Goal: Task Accomplishment & Management: Manage account settings

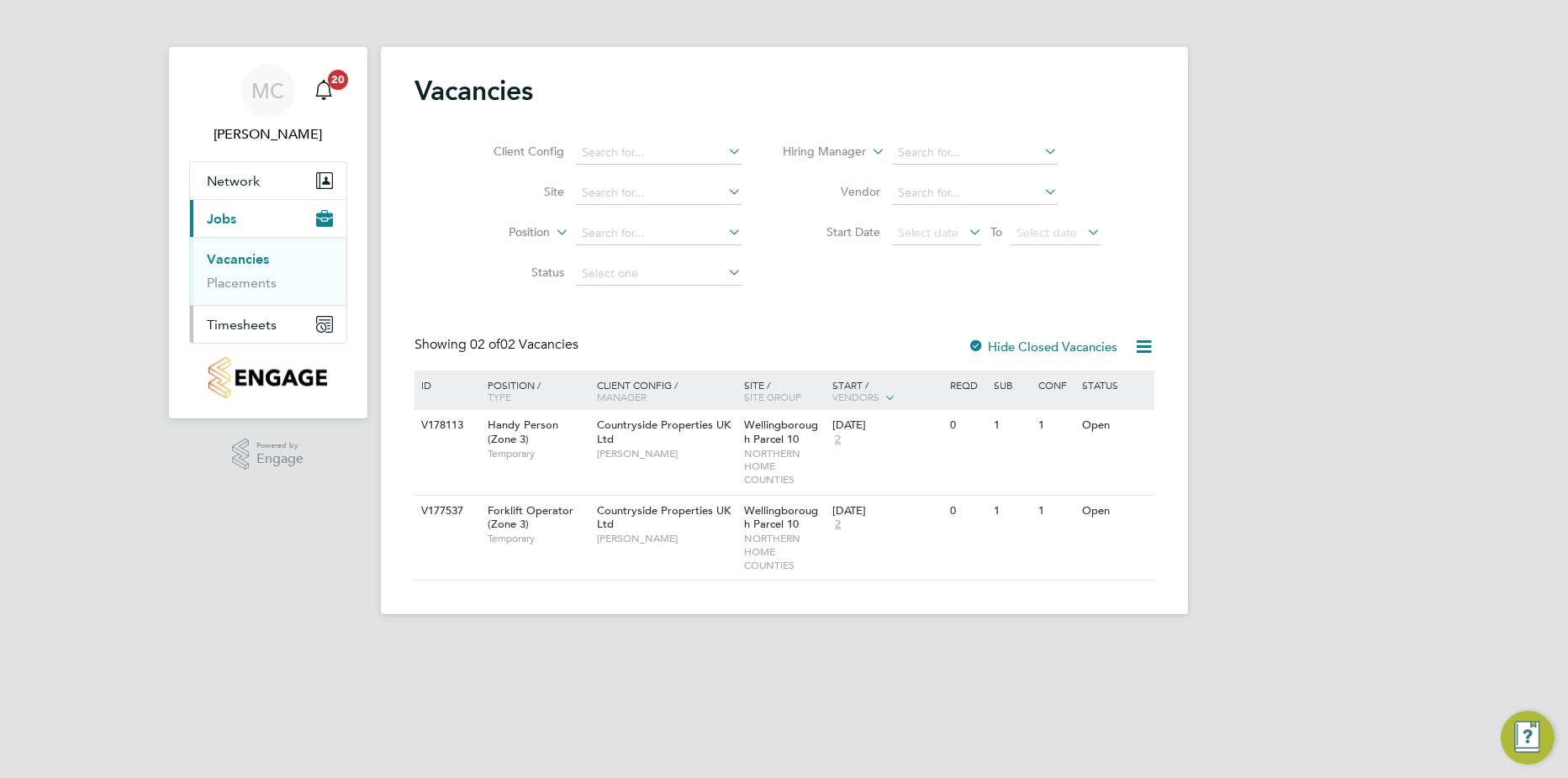
click at [246, 321] on span "Timesheets" at bounding box center [242, 324] width 70 height 16
click at [262, 299] on link "Timesheets" at bounding box center [242, 297] width 70 height 16
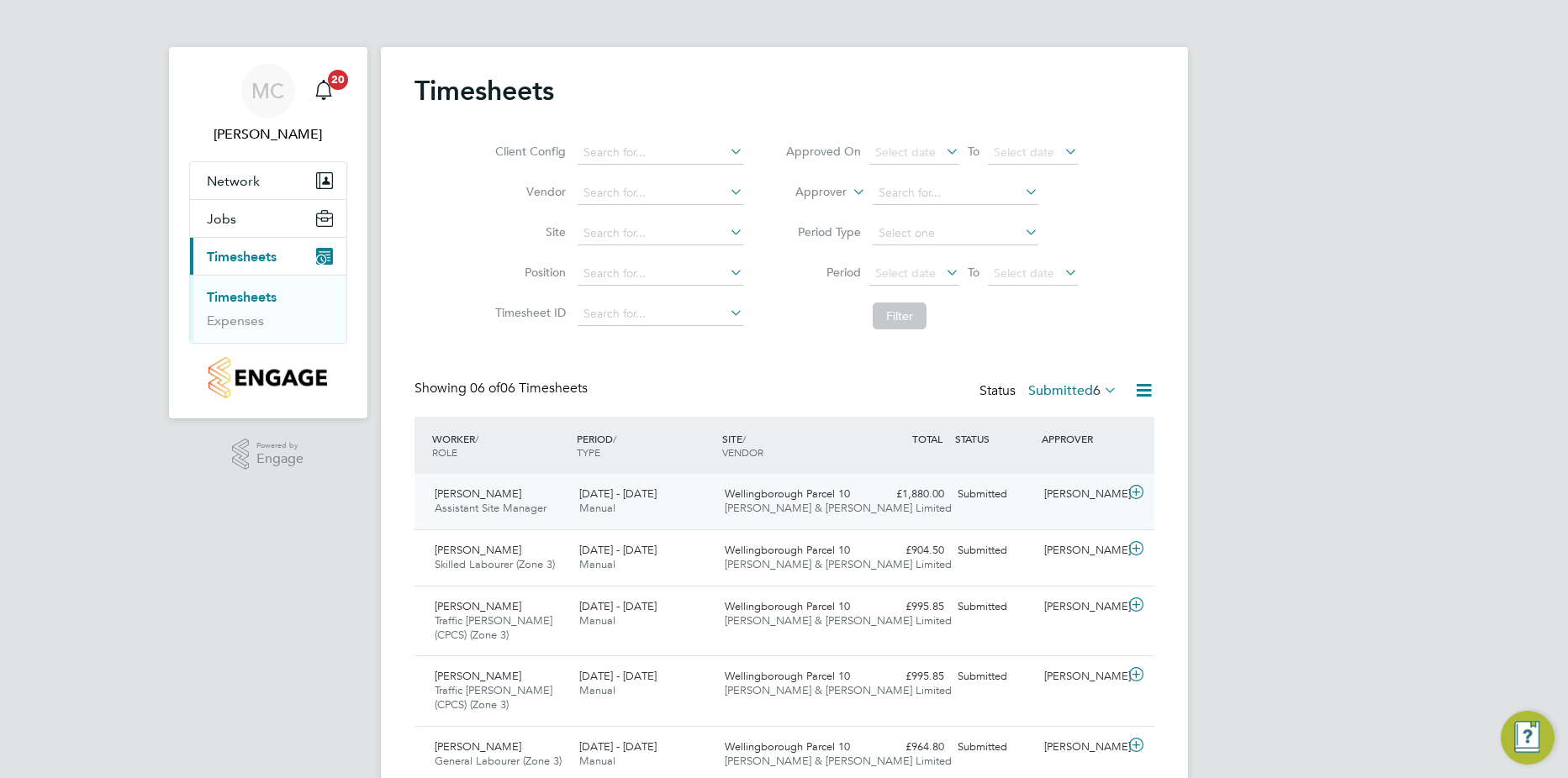
click at [1134, 490] on icon at bounding box center [1136, 492] width 21 height 14
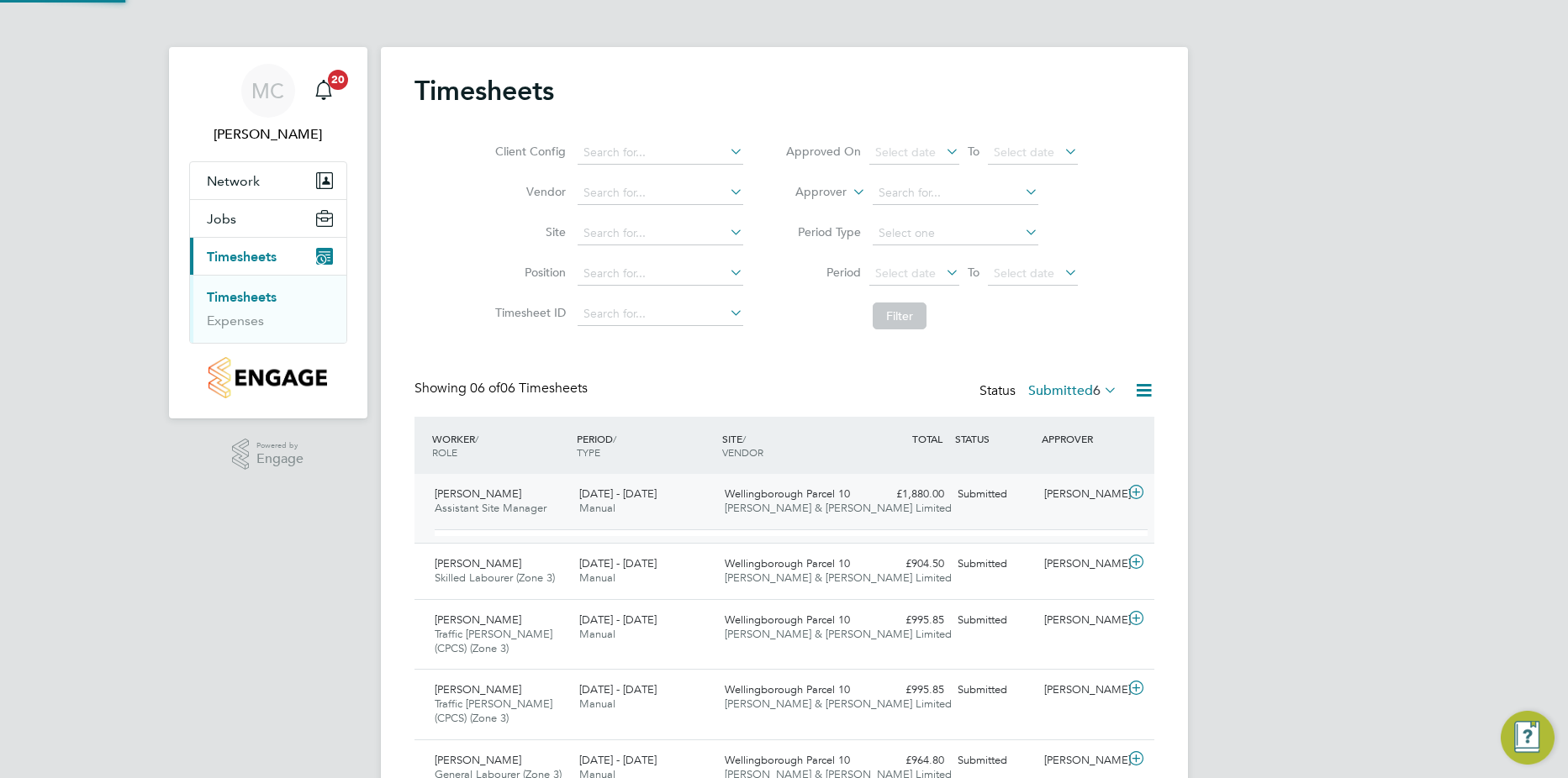
scroll to position [28, 164]
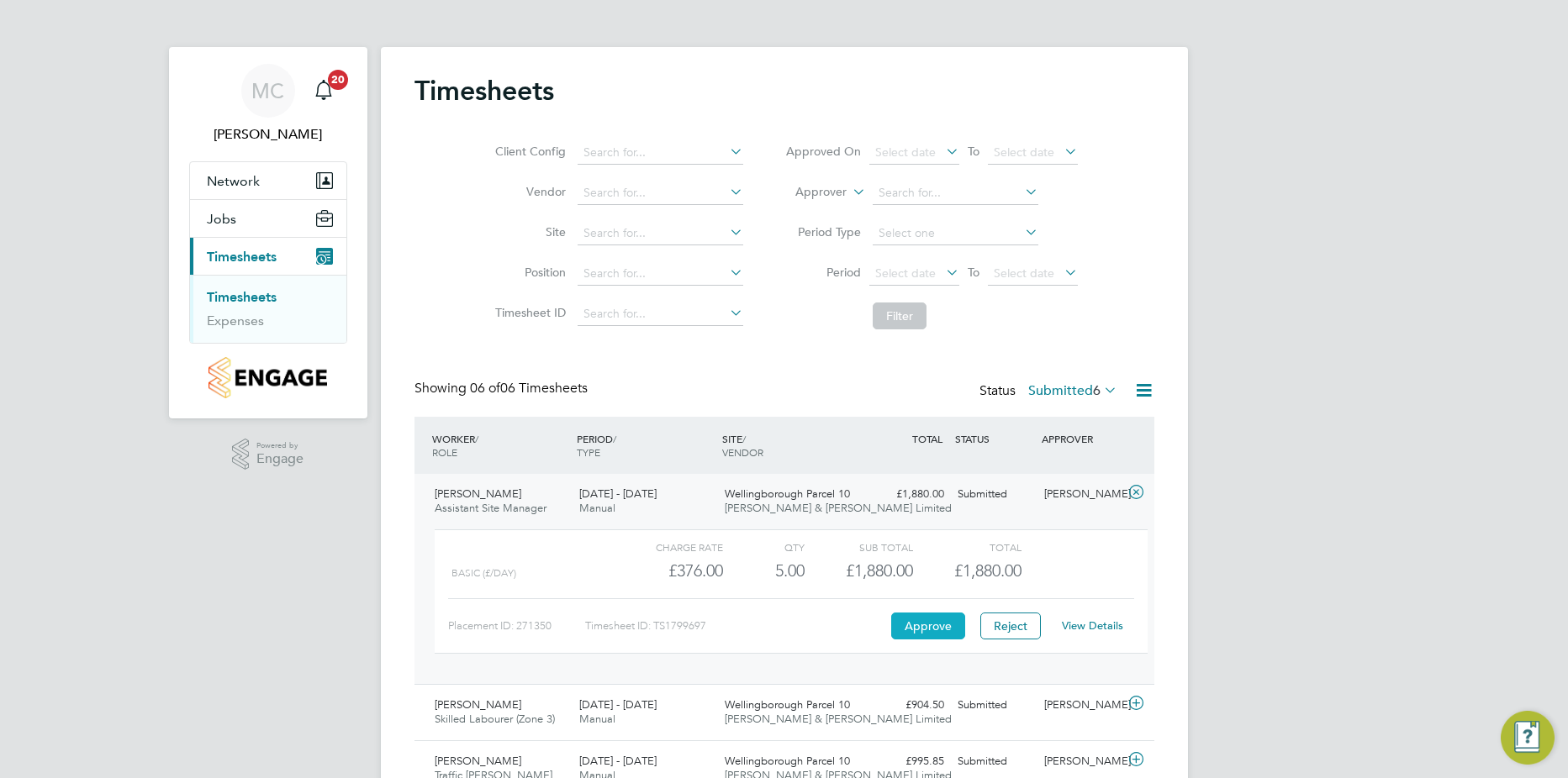
click at [907, 626] on button "Approve" at bounding box center [928, 626] width 74 height 27
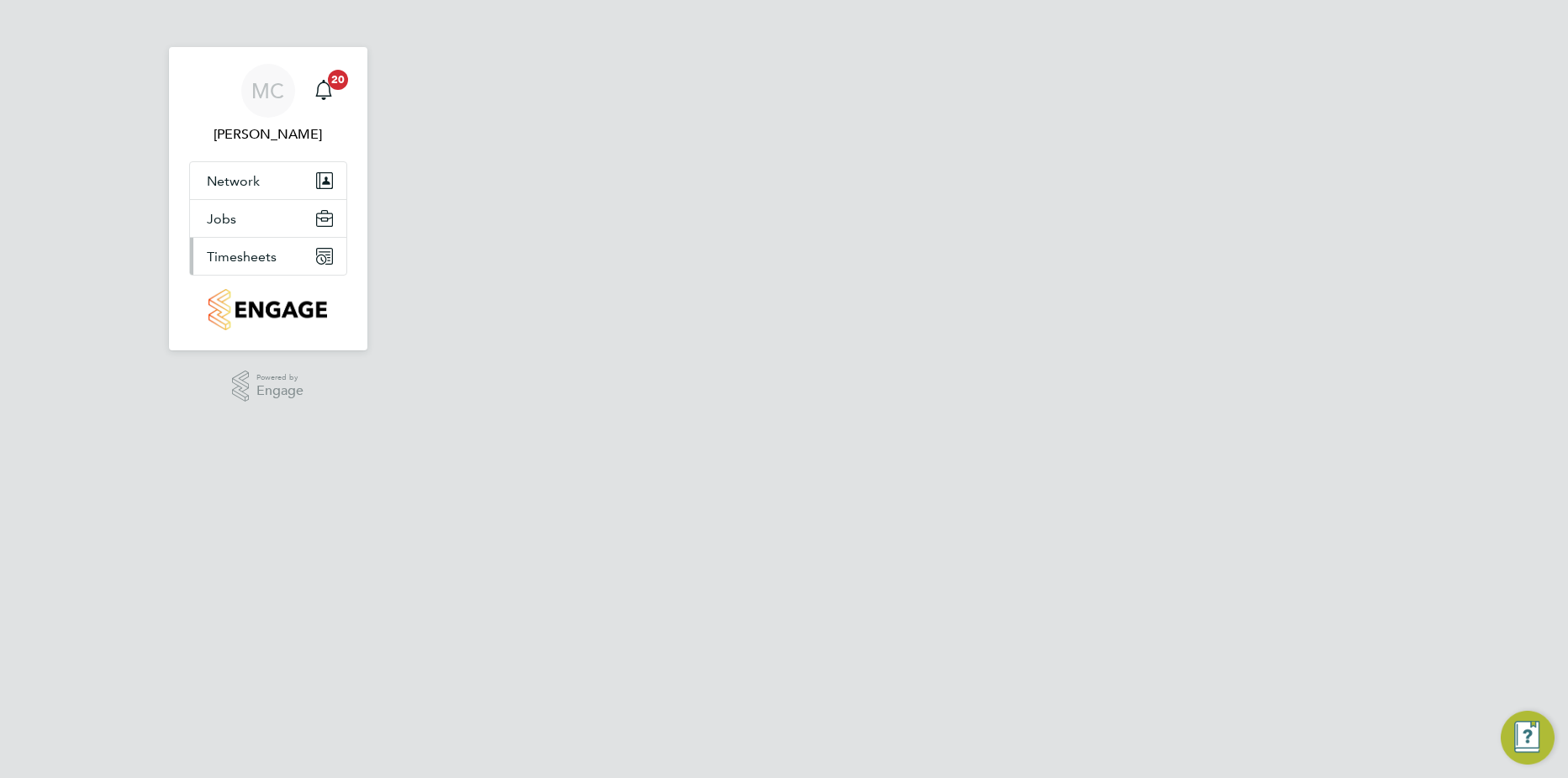
click at [260, 261] on span "Timesheets" at bounding box center [242, 256] width 70 height 16
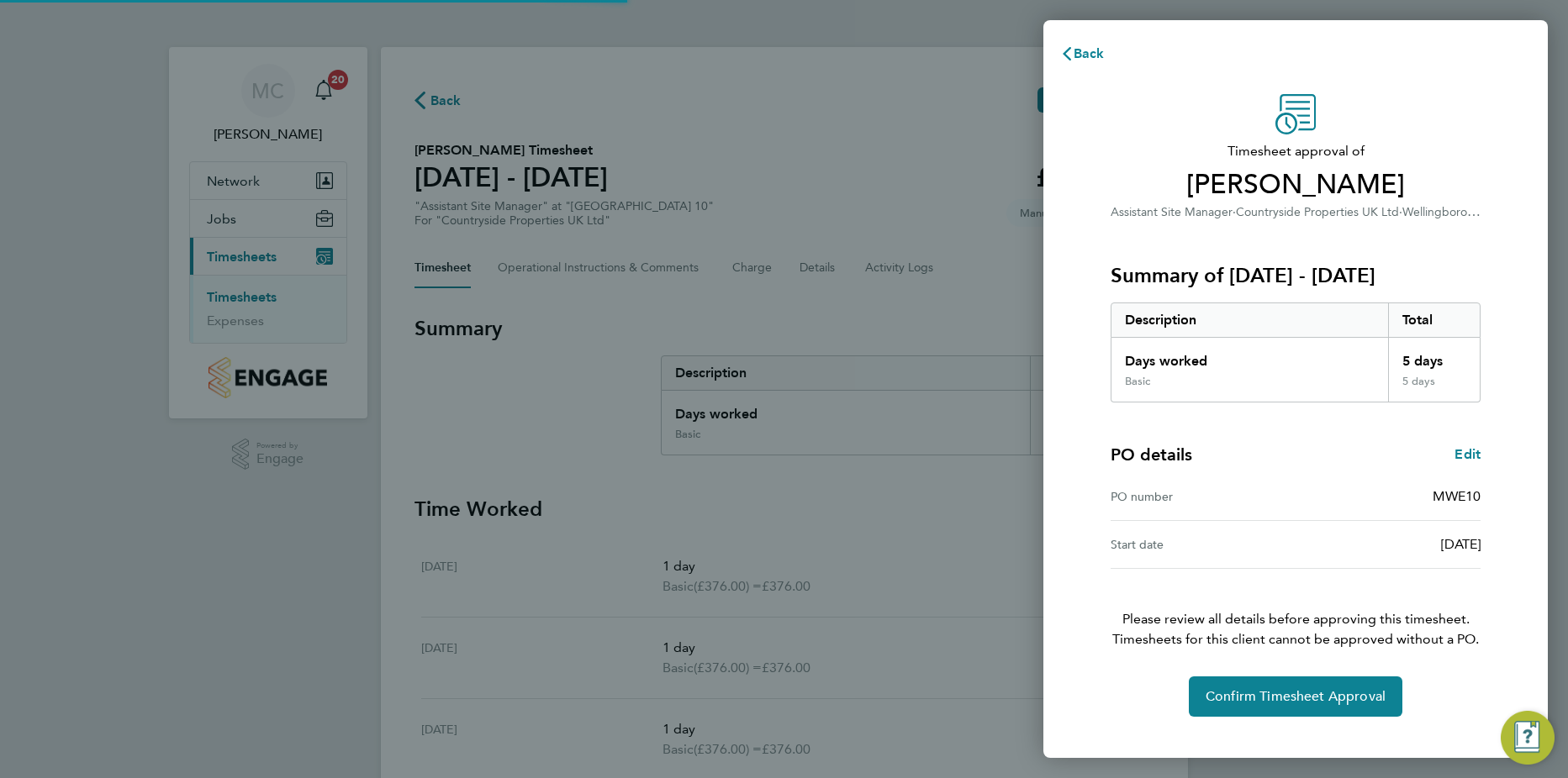
click at [251, 291] on div "Back Timesheet approval of Stefan Juncu Assistant Site Manager · Countryside Pr…" at bounding box center [784, 389] width 1568 height 778
click at [251, 300] on div "Back Timesheet approval of Stefan Juncu Assistant Site Manager · Countryside Pr…" at bounding box center [784, 389] width 1568 height 778
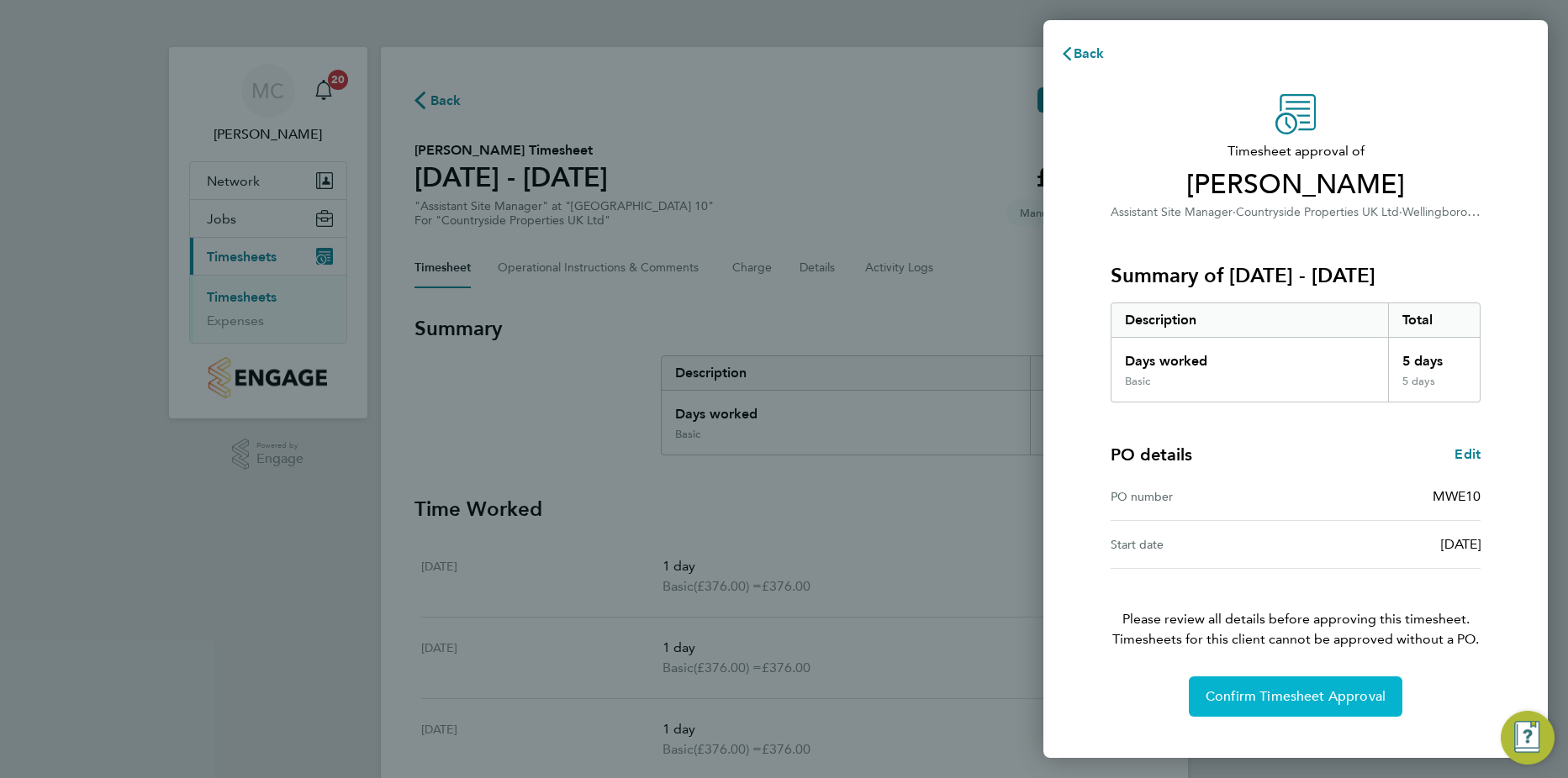
click at [1278, 707] on button "Confirm Timesheet Approval" at bounding box center [1295, 696] width 213 height 40
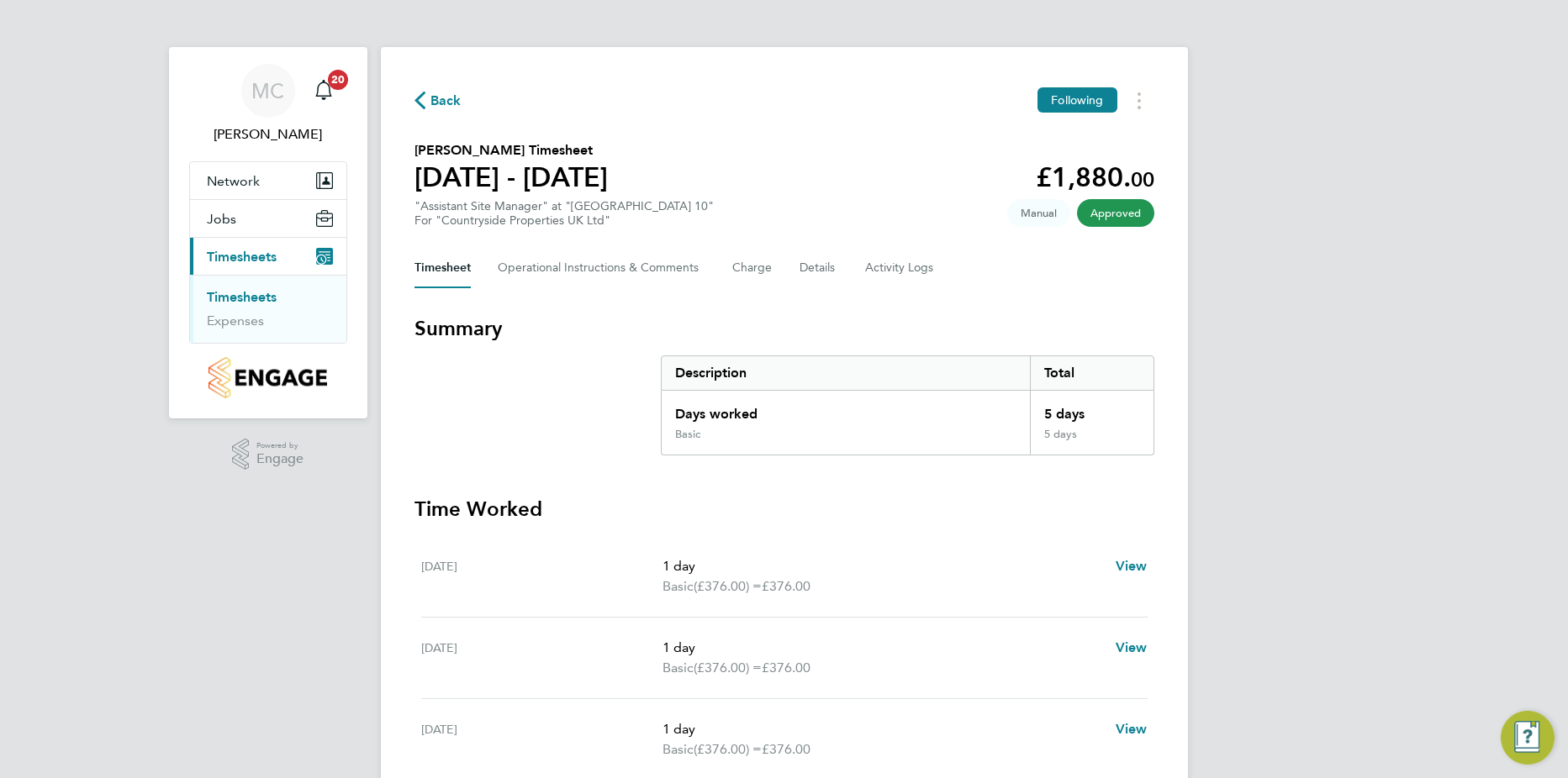
click at [251, 299] on link "Timesheets" at bounding box center [242, 297] width 70 height 16
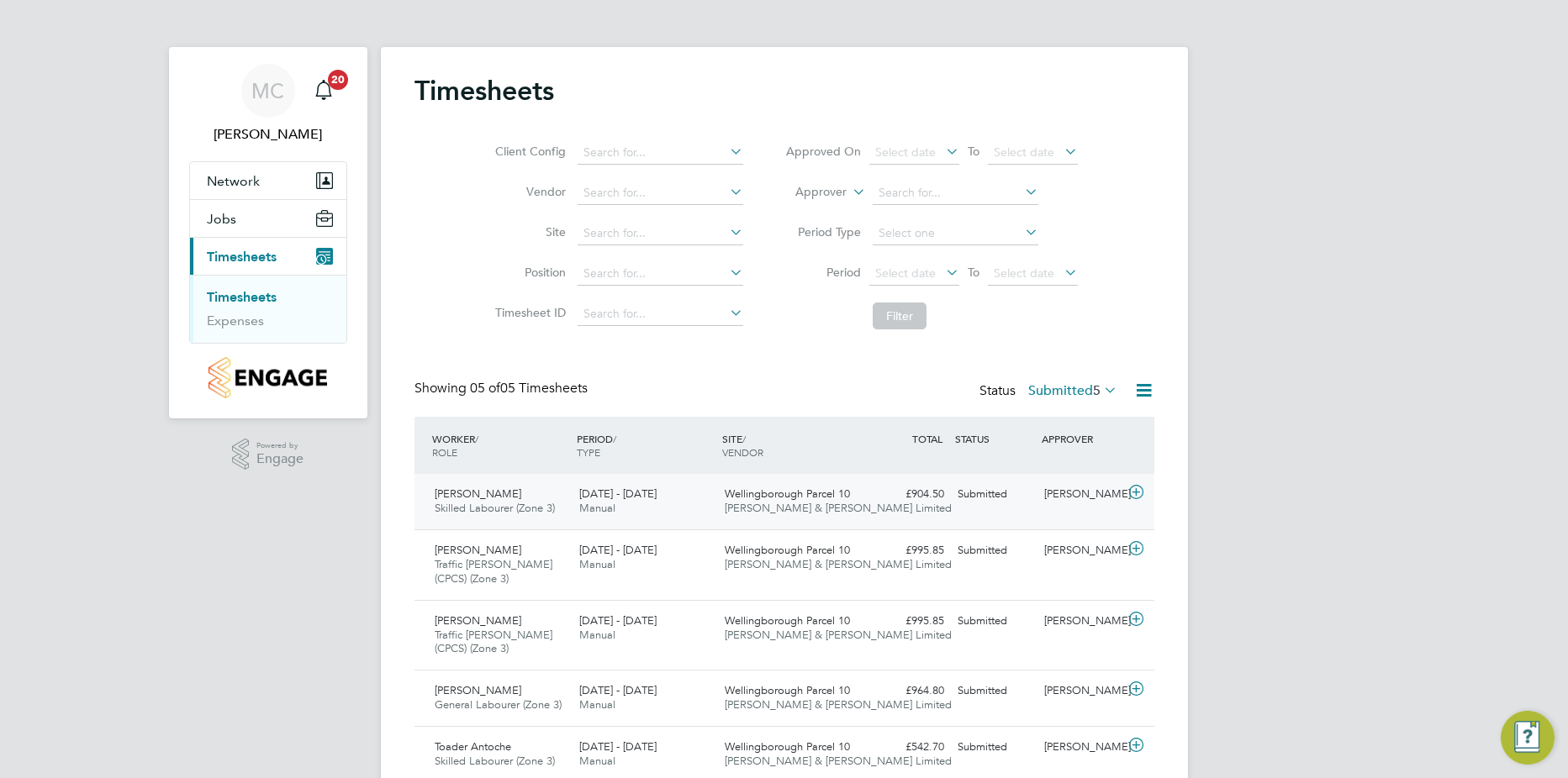
click at [1135, 492] on icon at bounding box center [1136, 492] width 21 height 14
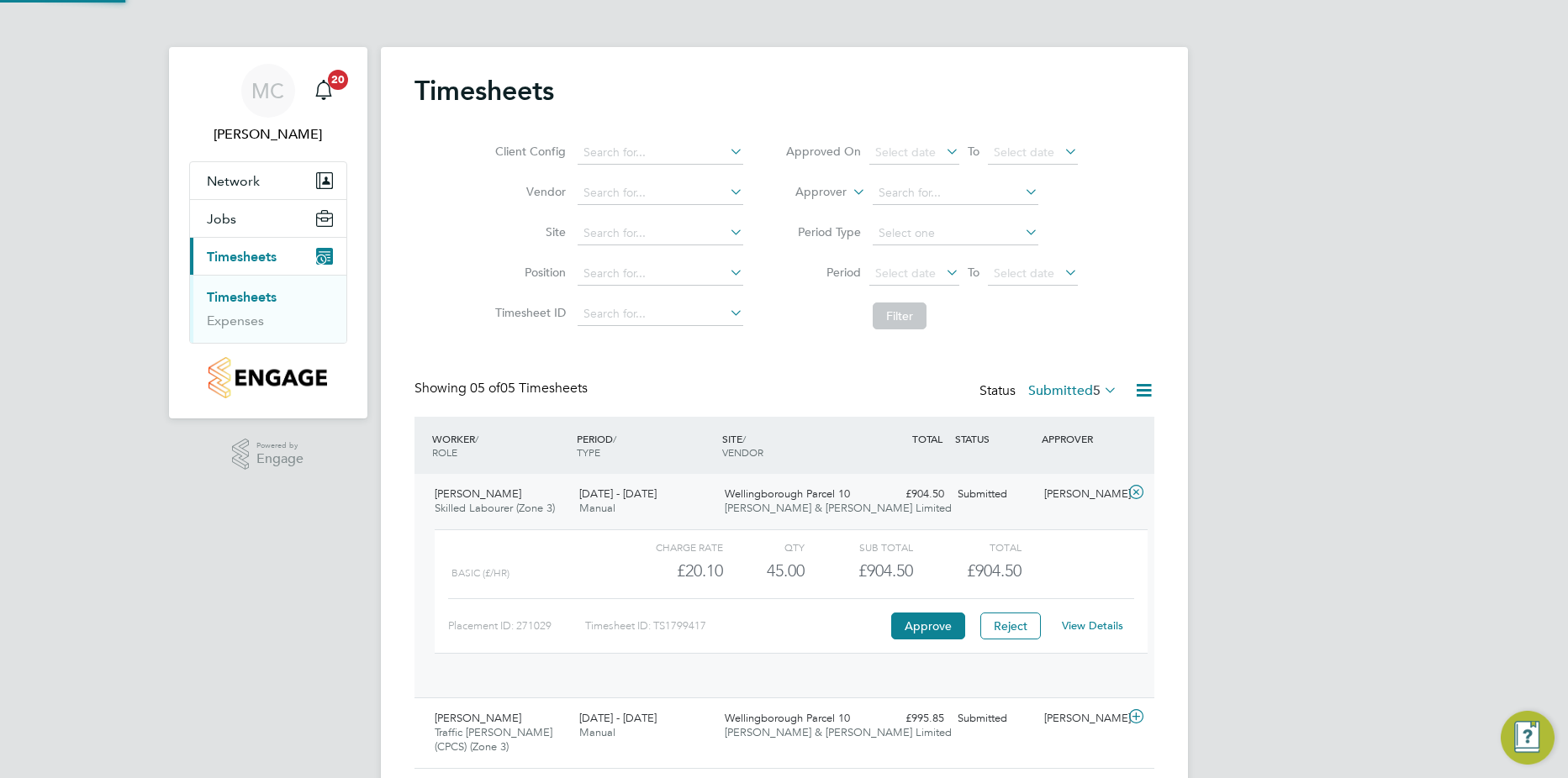
scroll to position [28, 164]
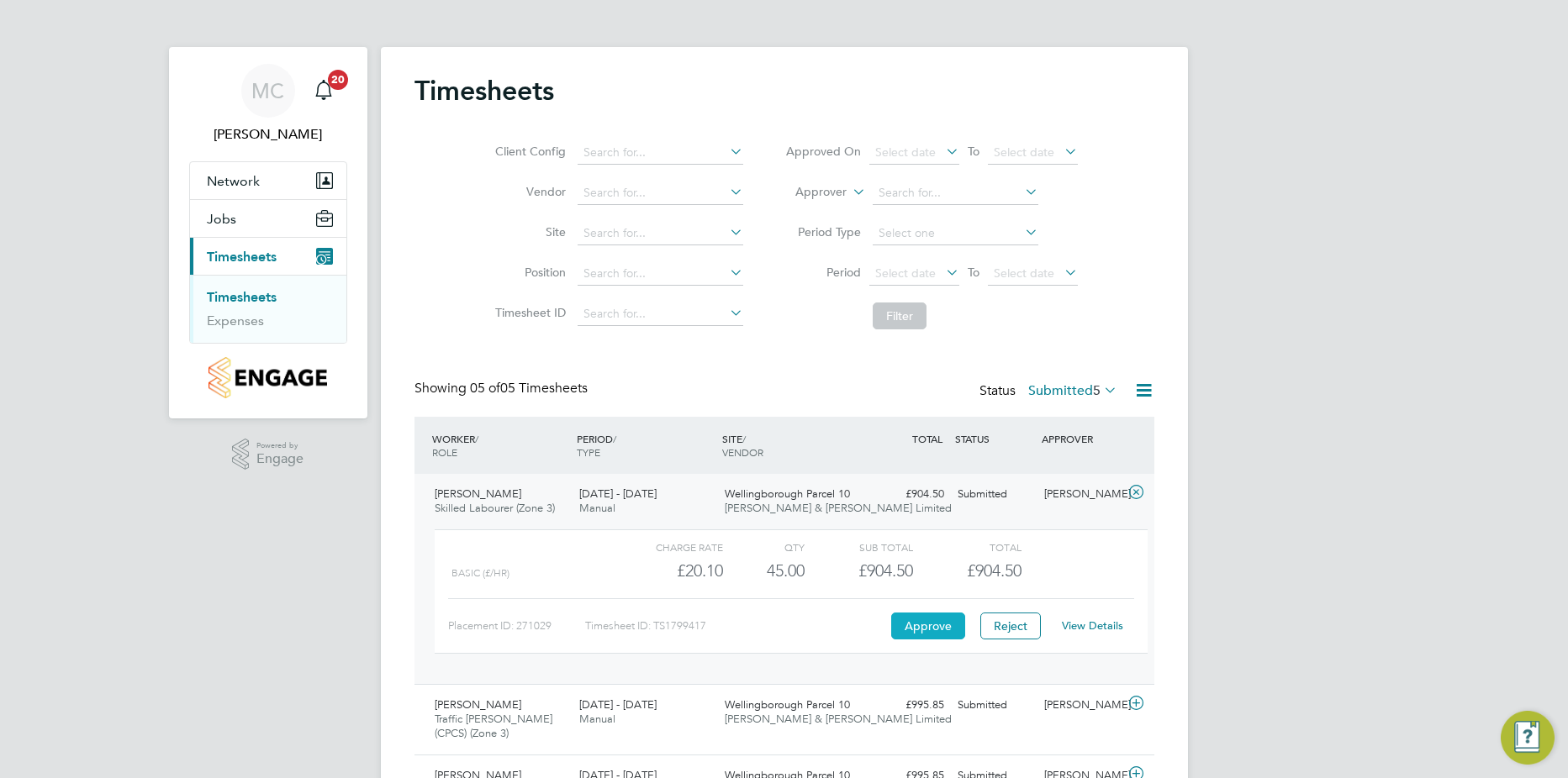
click at [921, 621] on button "Approve" at bounding box center [928, 626] width 74 height 27
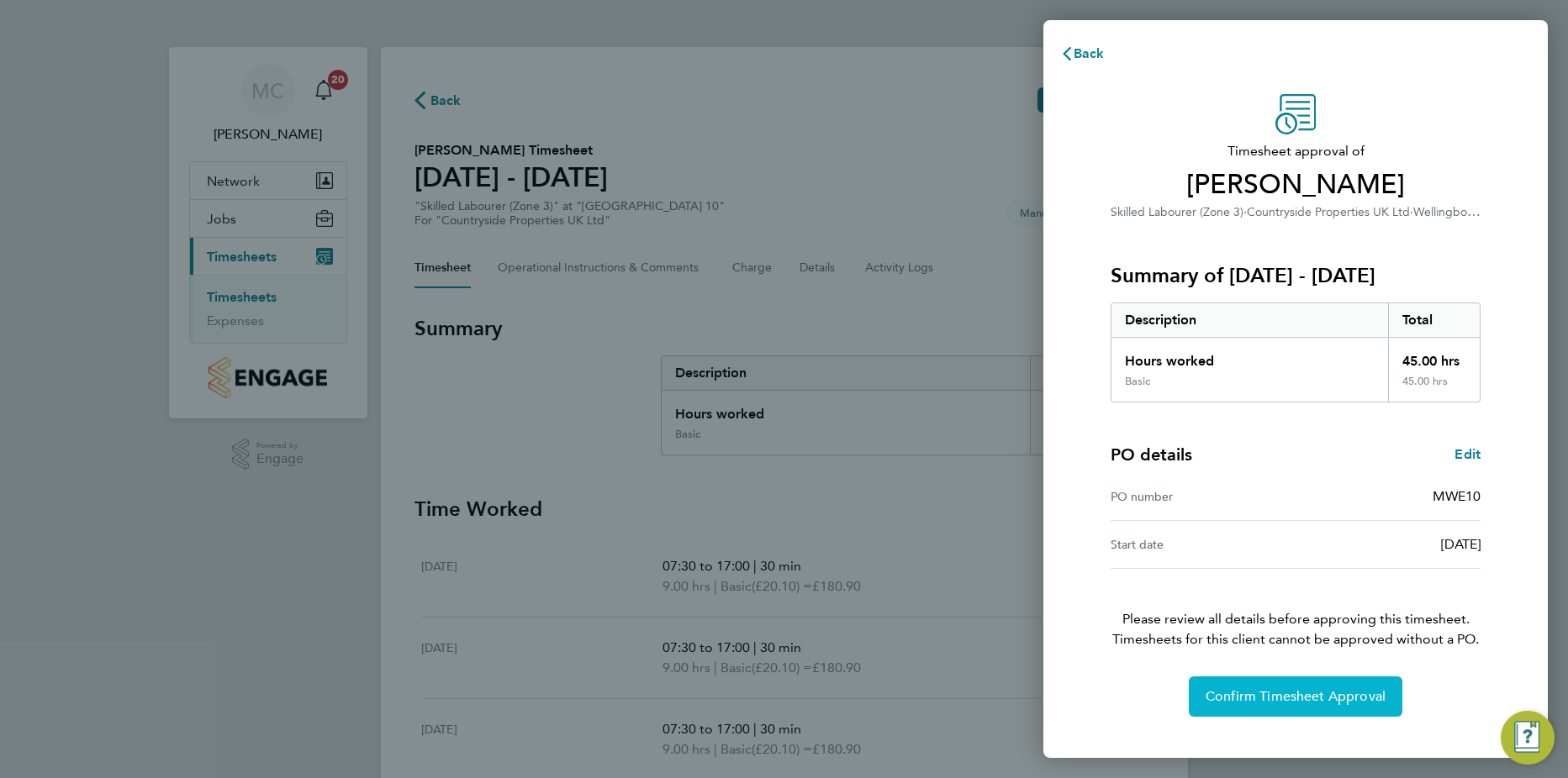
click at [1256, 699] on span "Confirm Timesheet Approval" at bounding box center [1296, 696] width 180 height 17
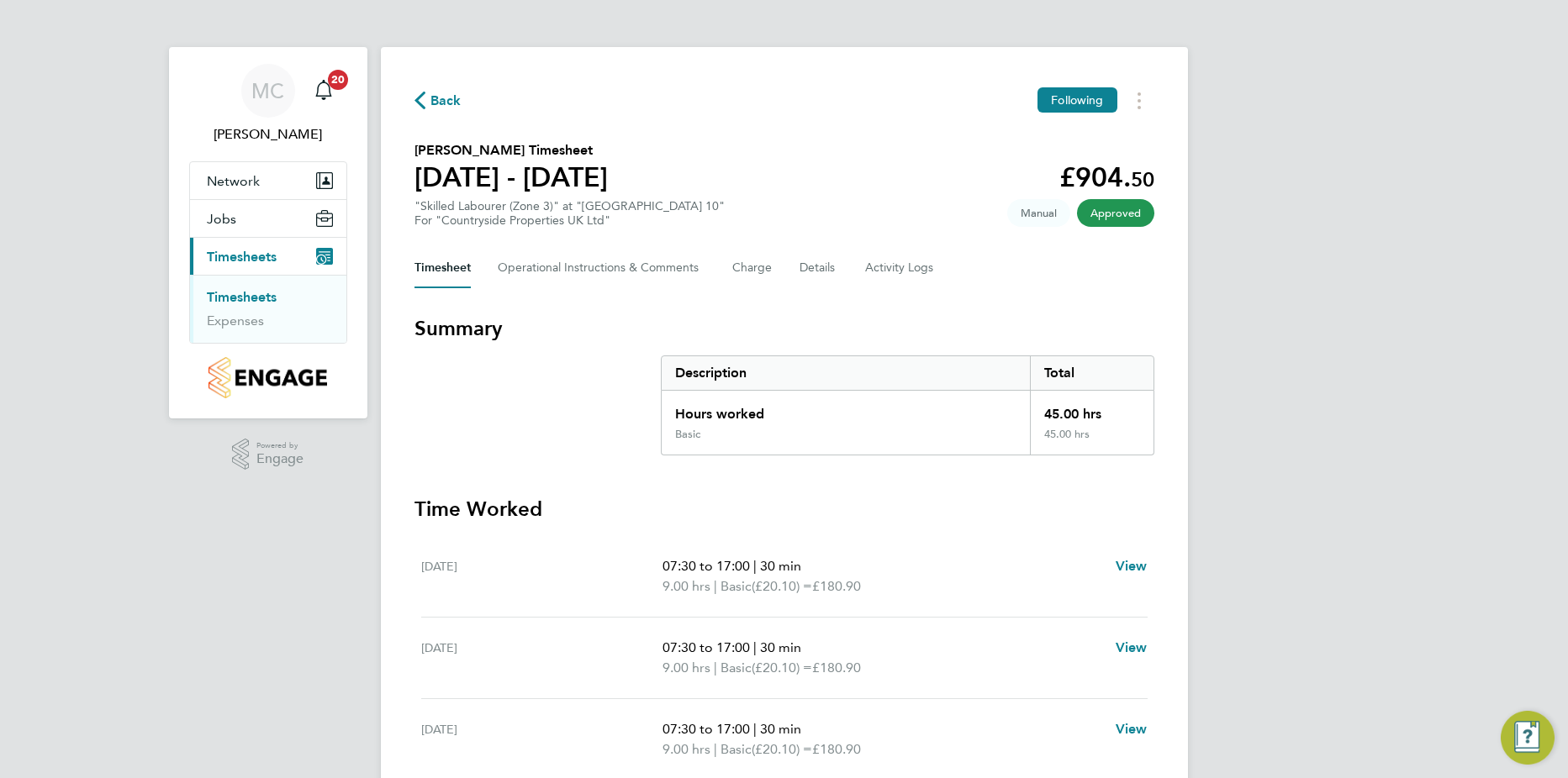
click at [228, 290] on link "Timesheets" at bounding box center [242, 297] width 70 height 16
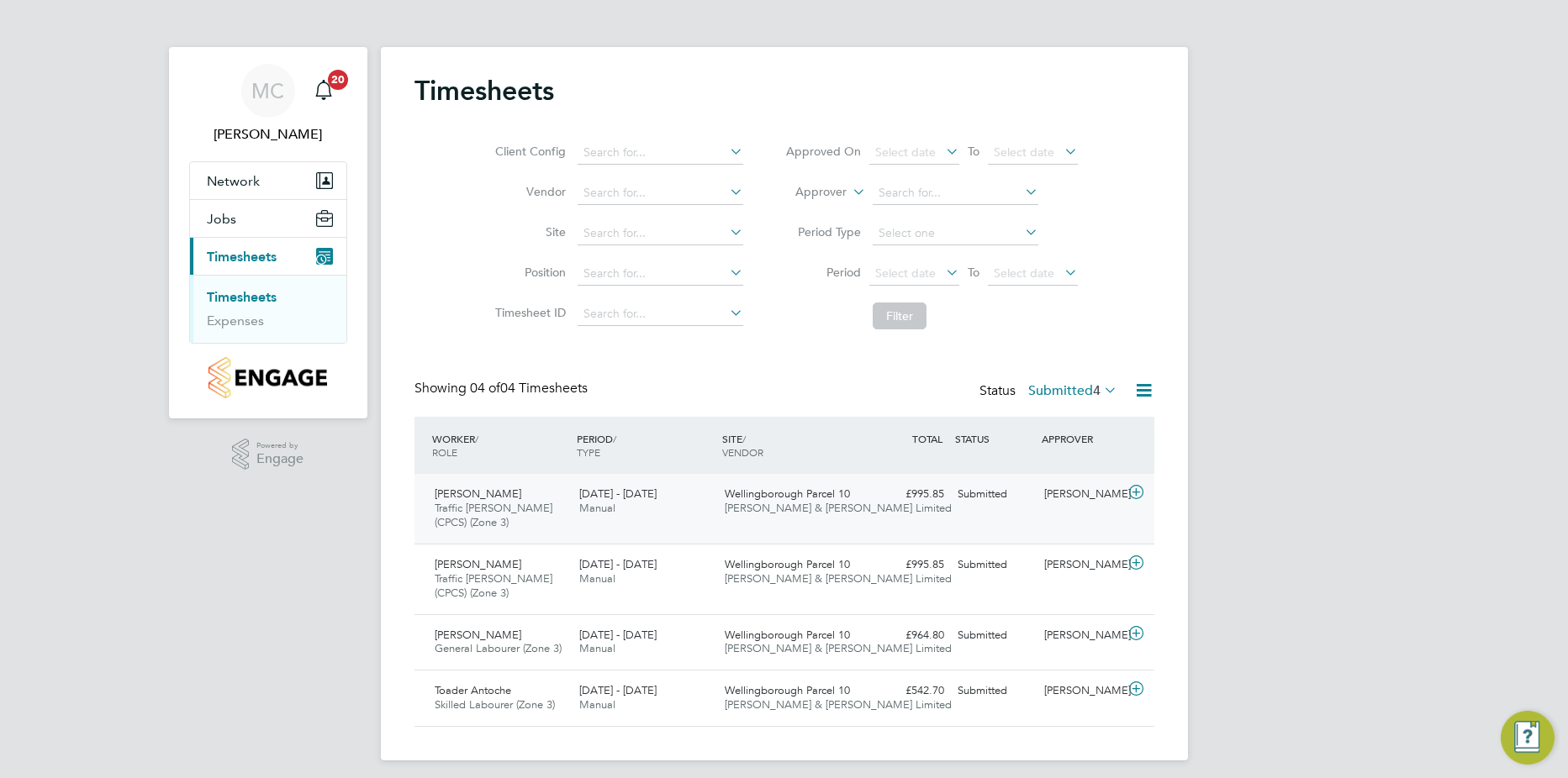
click at [1136, 492] on icon at bounding box center [1136, 492] width 21 height 14
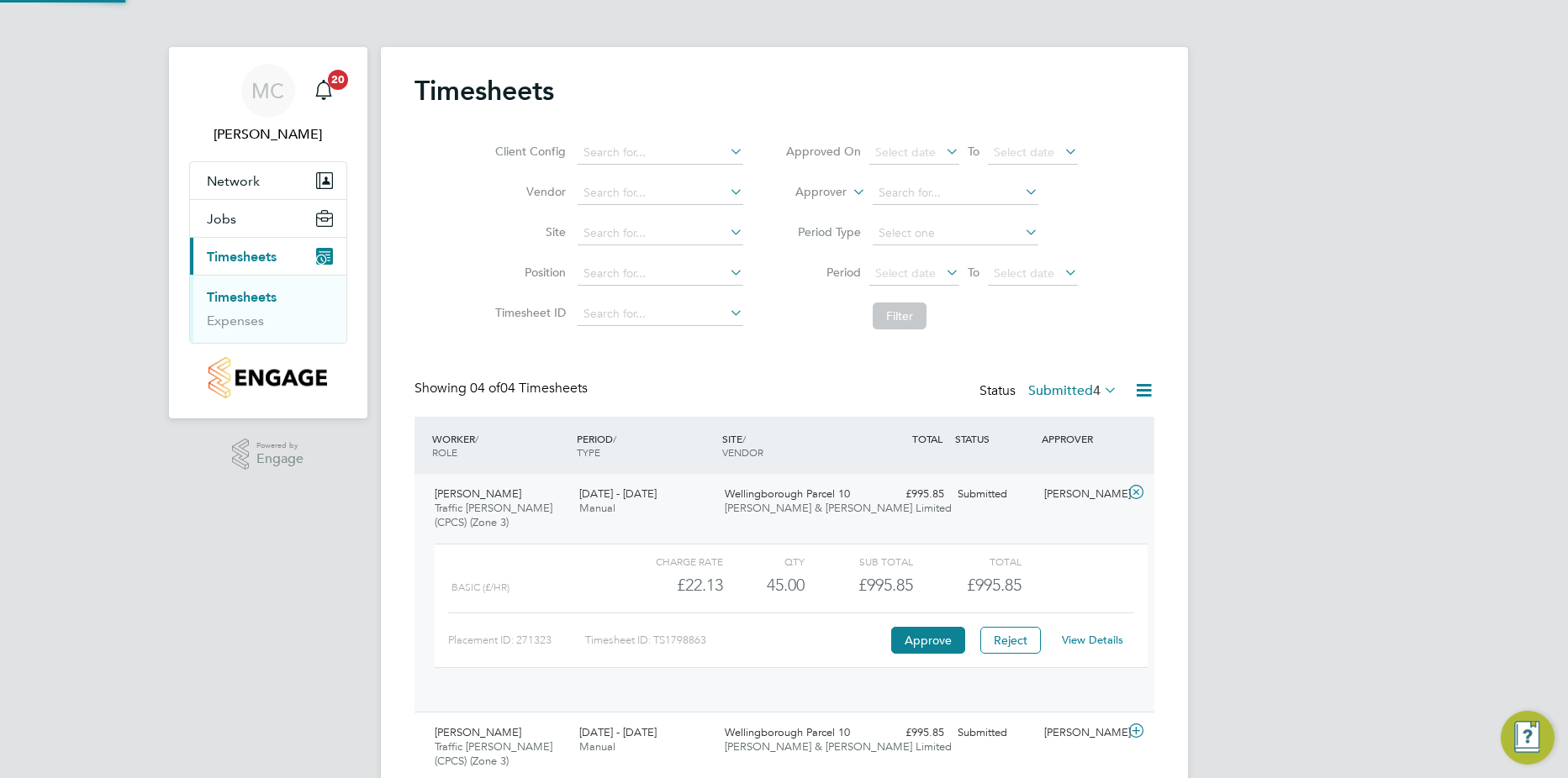
scroll to position [28, 164]
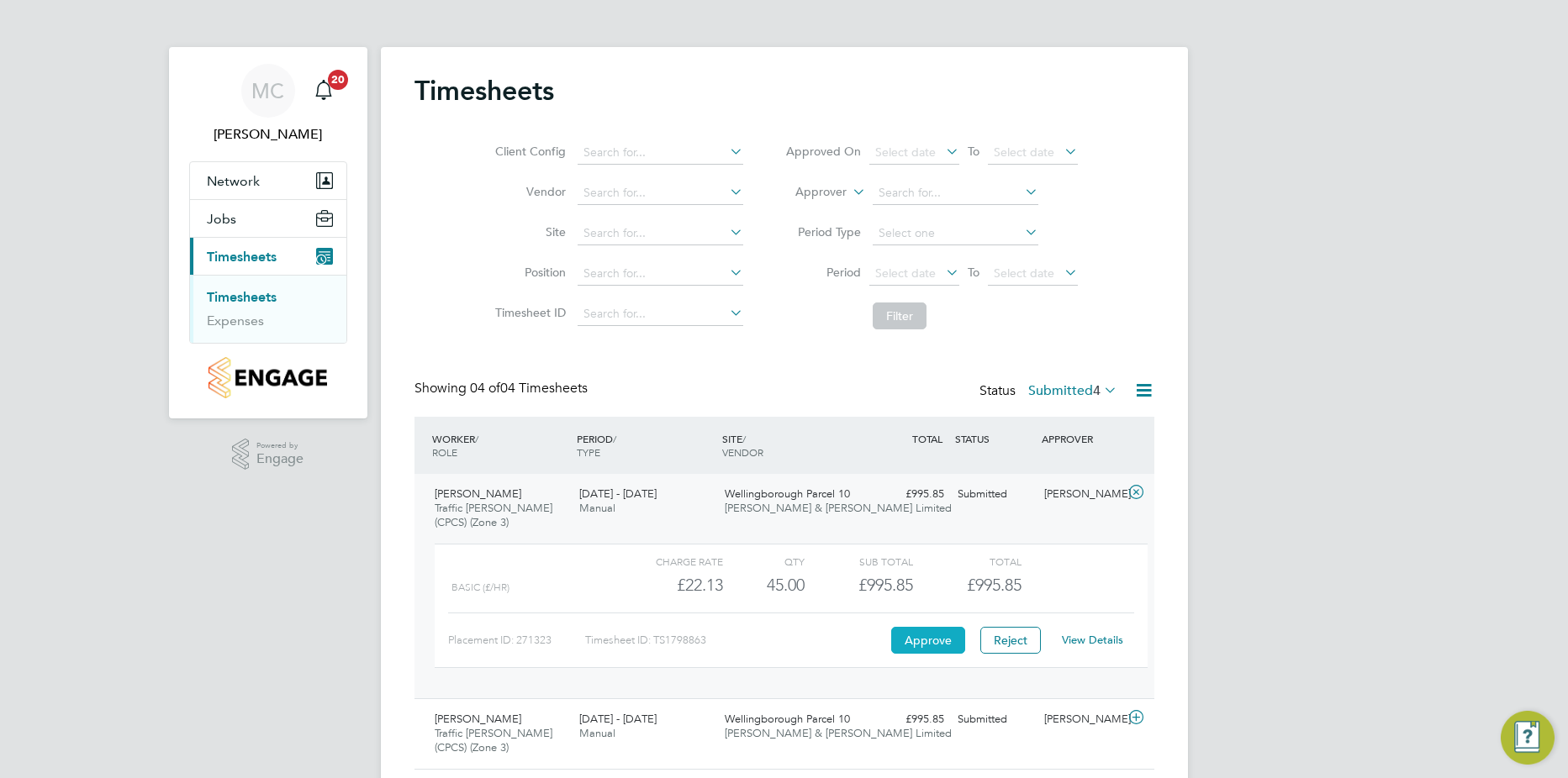
click at [936, 642] on button "Approve" at bounding box center [928, 639] width 74 height 27
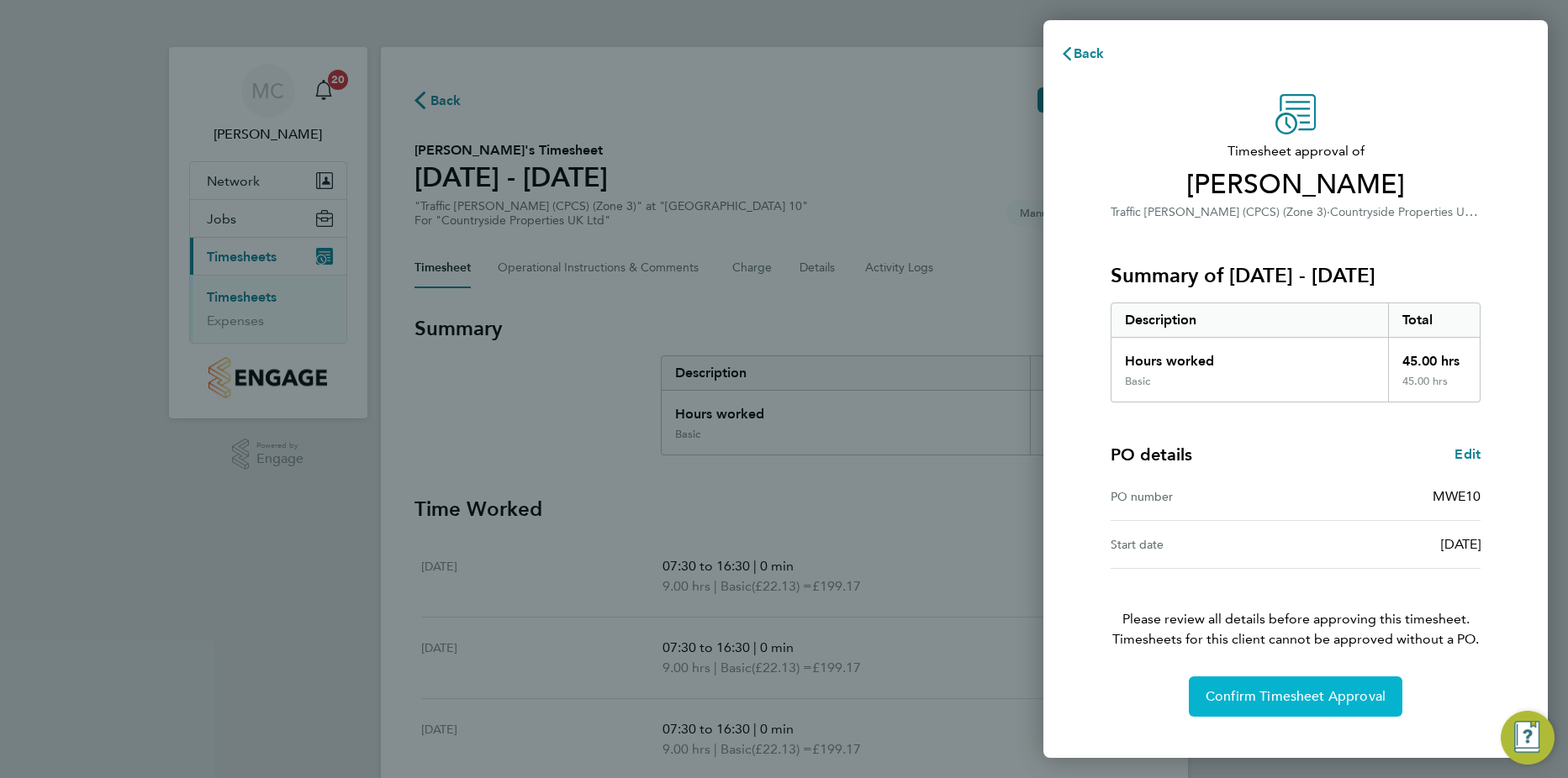
click at [1335, 690] on span "Confirm Timesheet Approval" at bounding box center [1296, 696] width 180 height 17
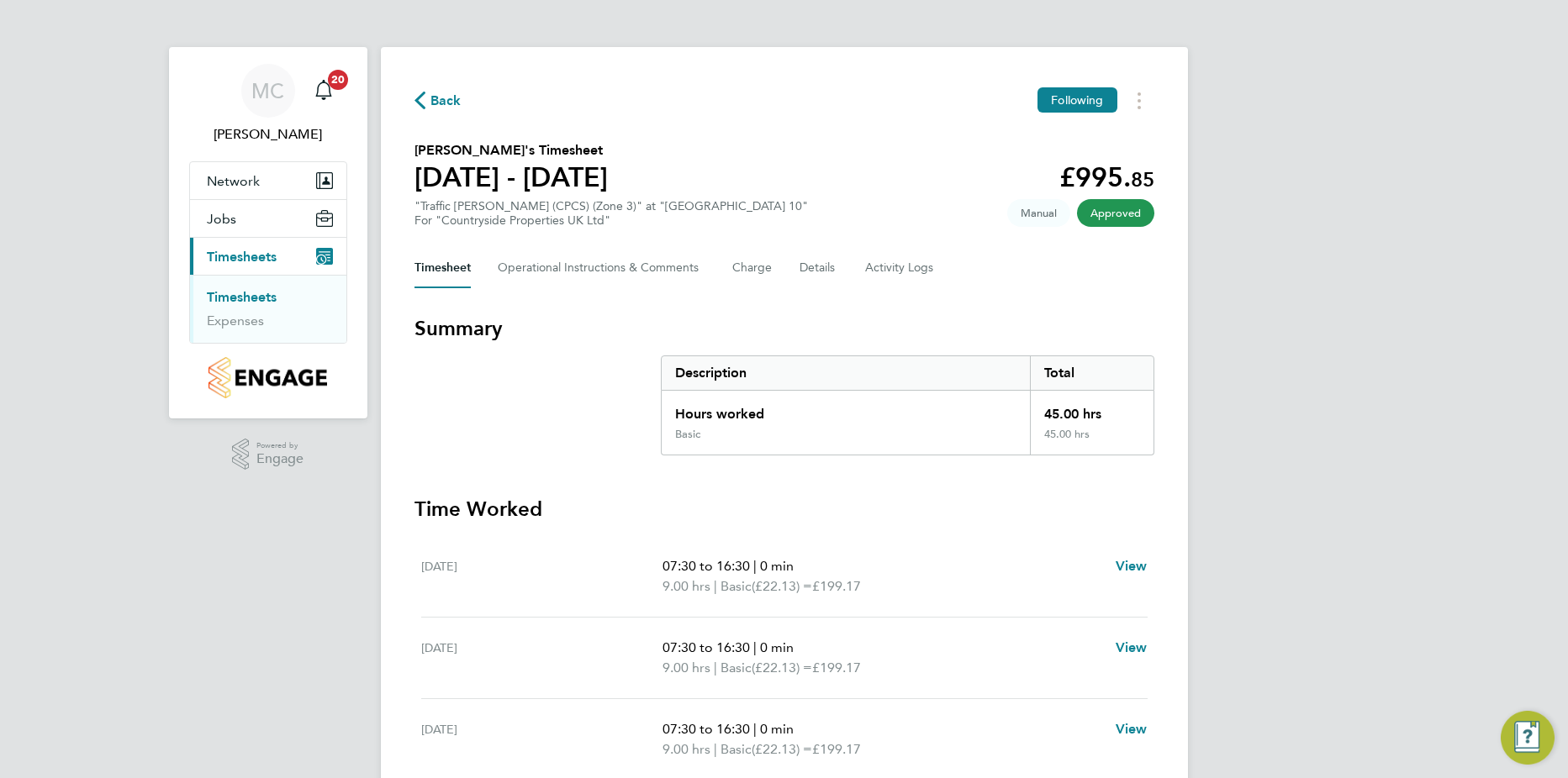
click at [250, 300] on link "Timesheets" at bounding box center [242, 297] width 70 height 16
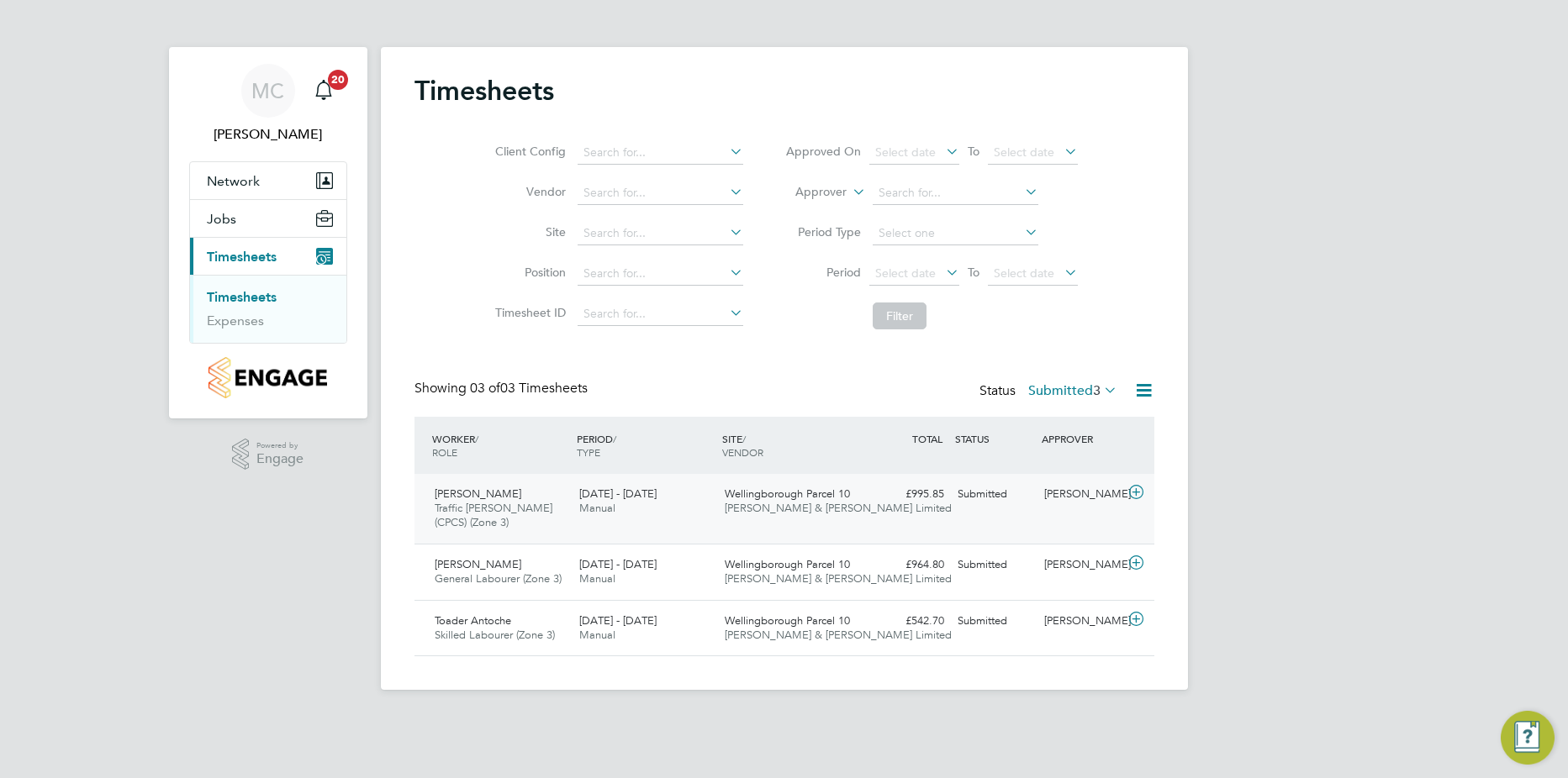
click at [1140, 492] on icon at bounding box center [1136, 492] width 21 height 14
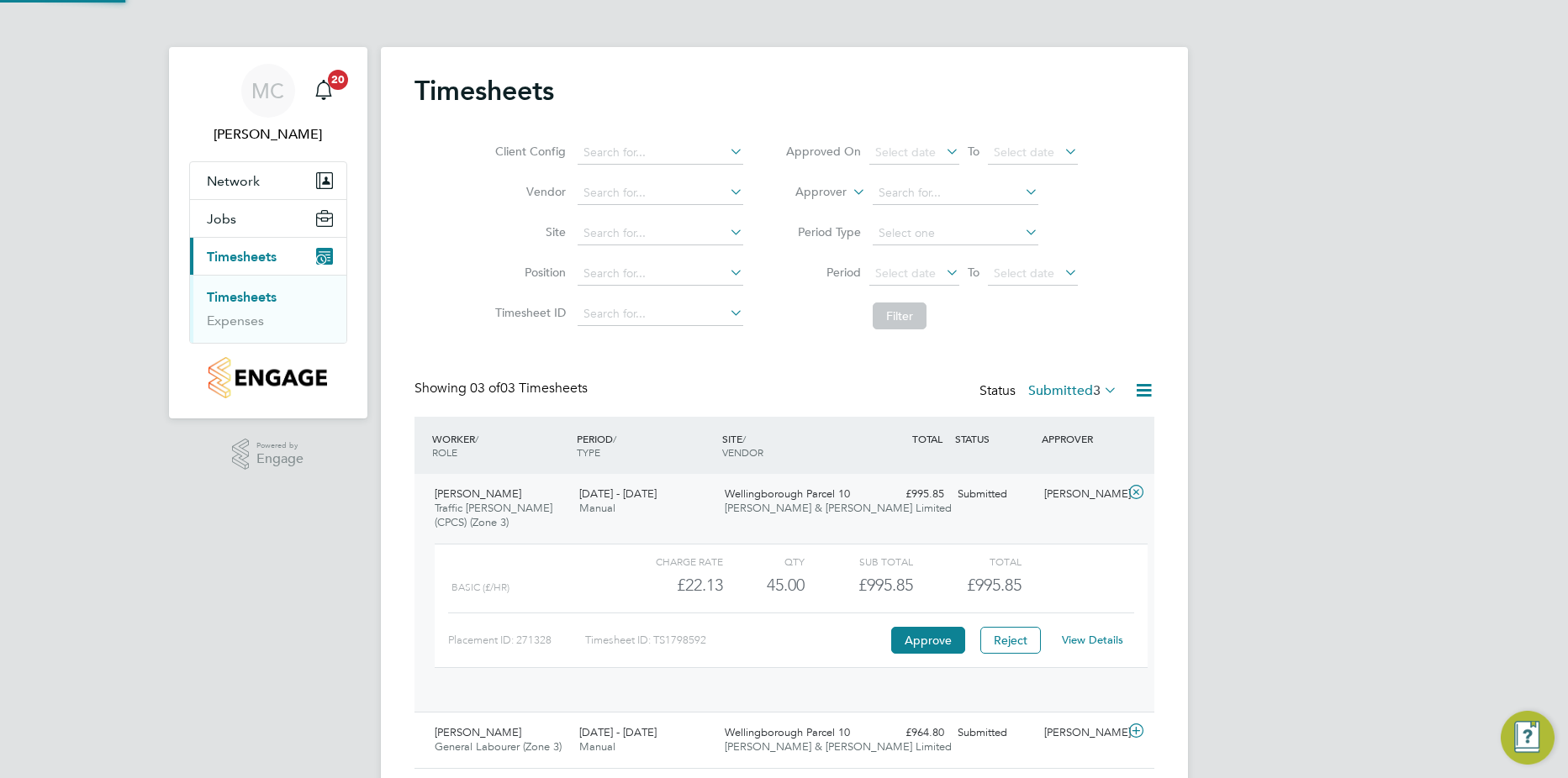
scroll to position [28, 164]
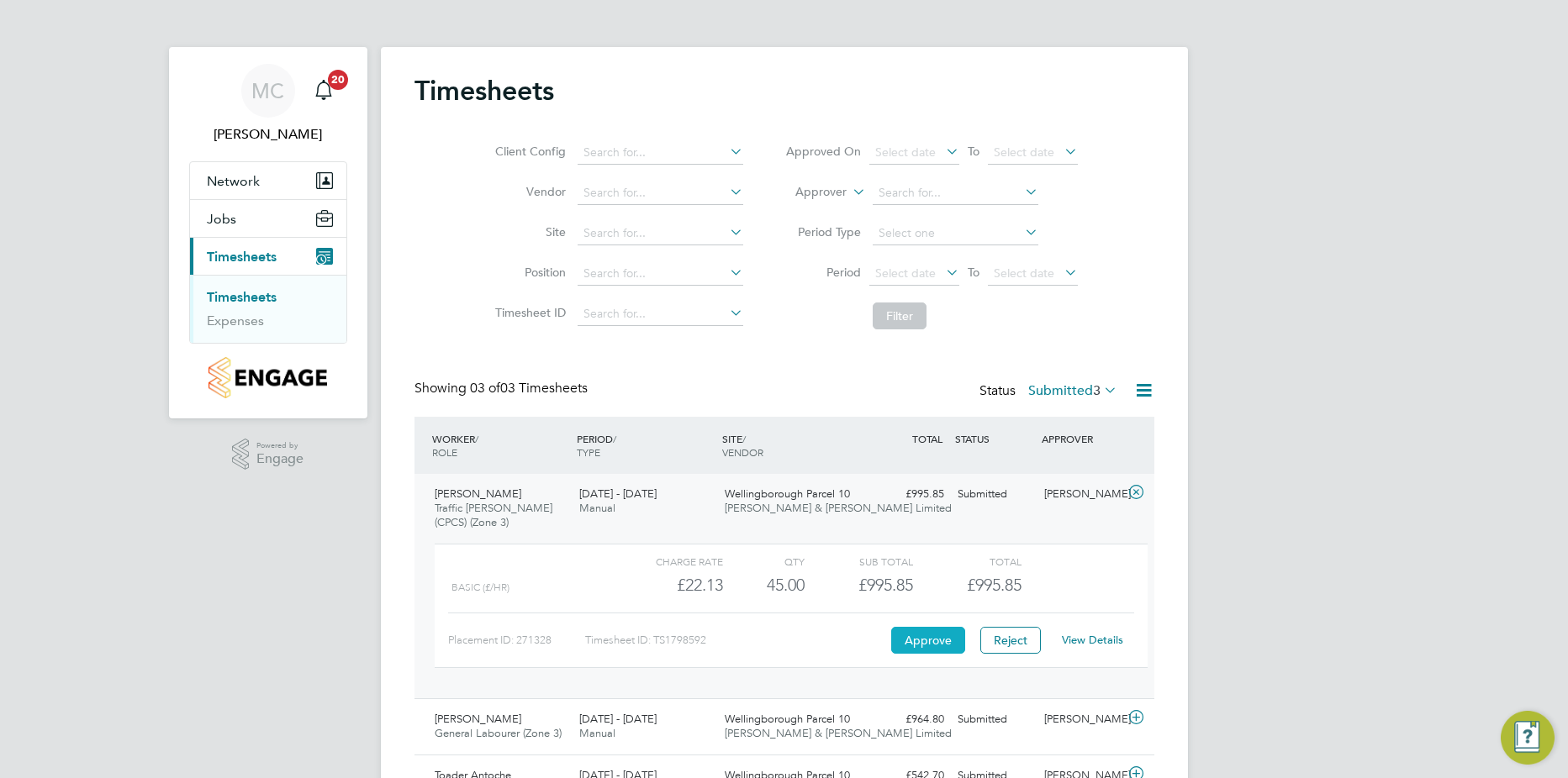
click at [910, 640] on button "Approve" at bounding box center [928, 639] width 74 height 27
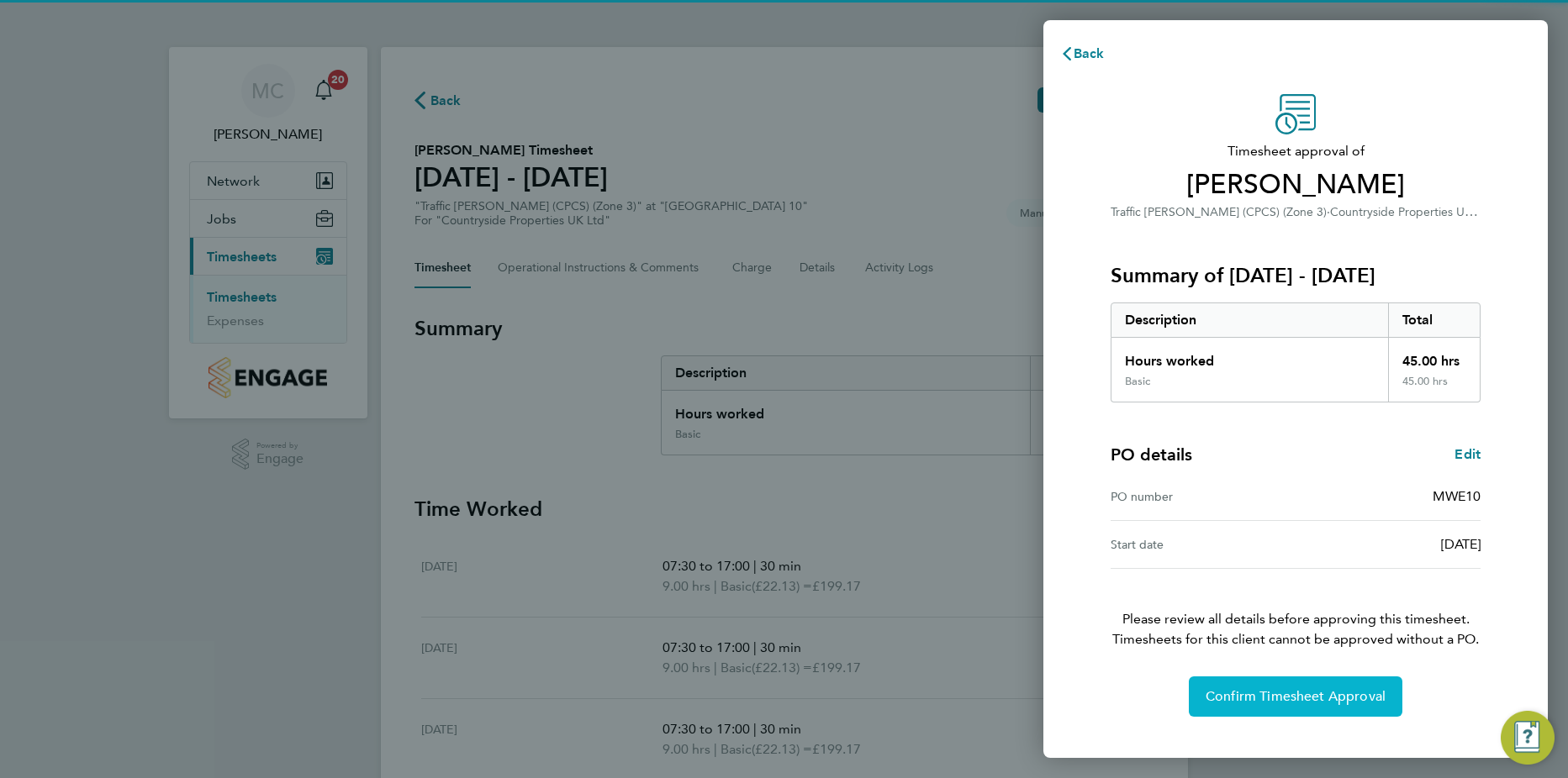
click at [1271, 701] on span "Confirm Timesheet Approval" at bounding box center [1296, 696] width 180 height 17
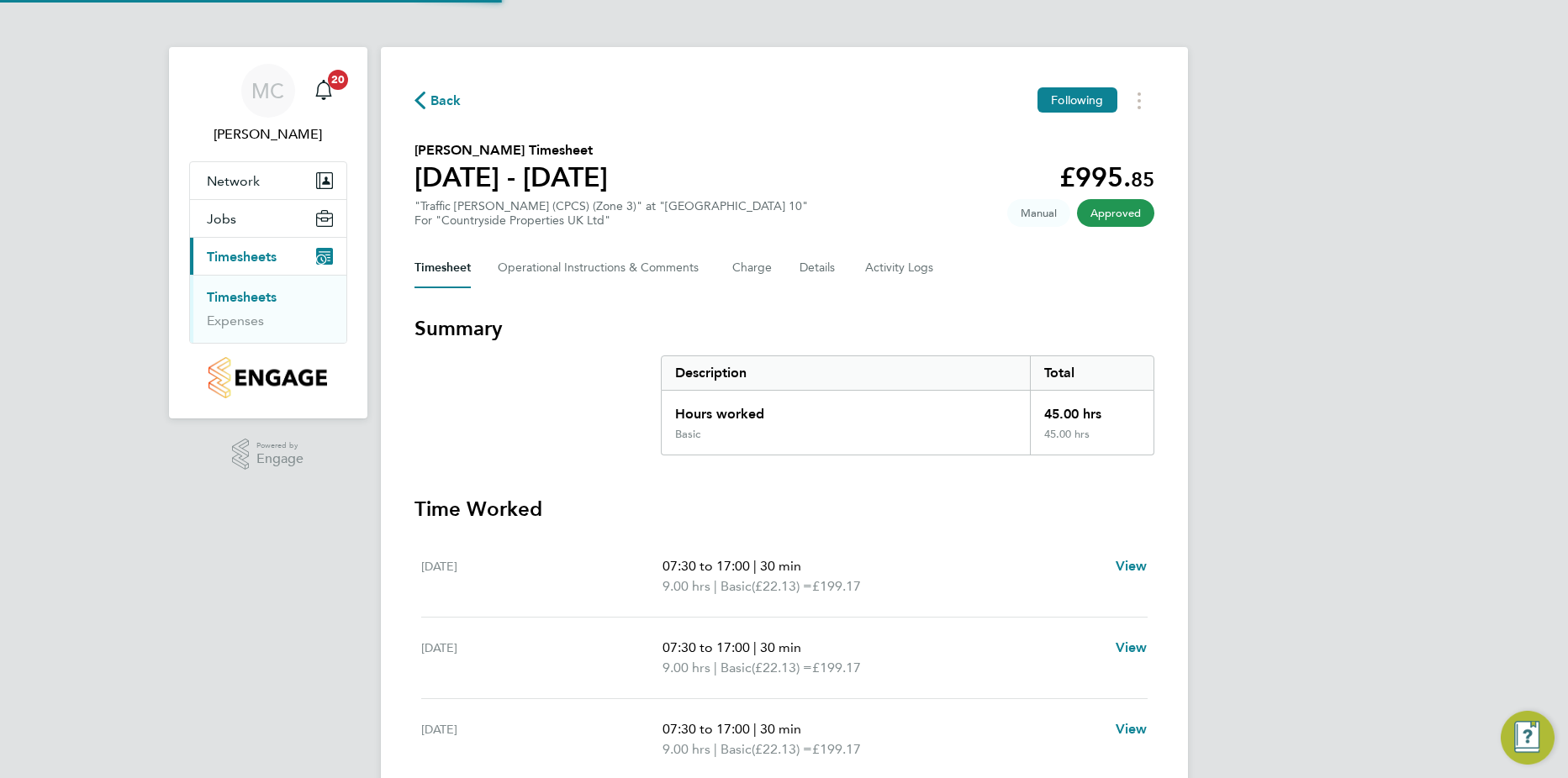
click at [260, 298] on link "Timesheets" at bounding box center [242, 297] width 70 height 16
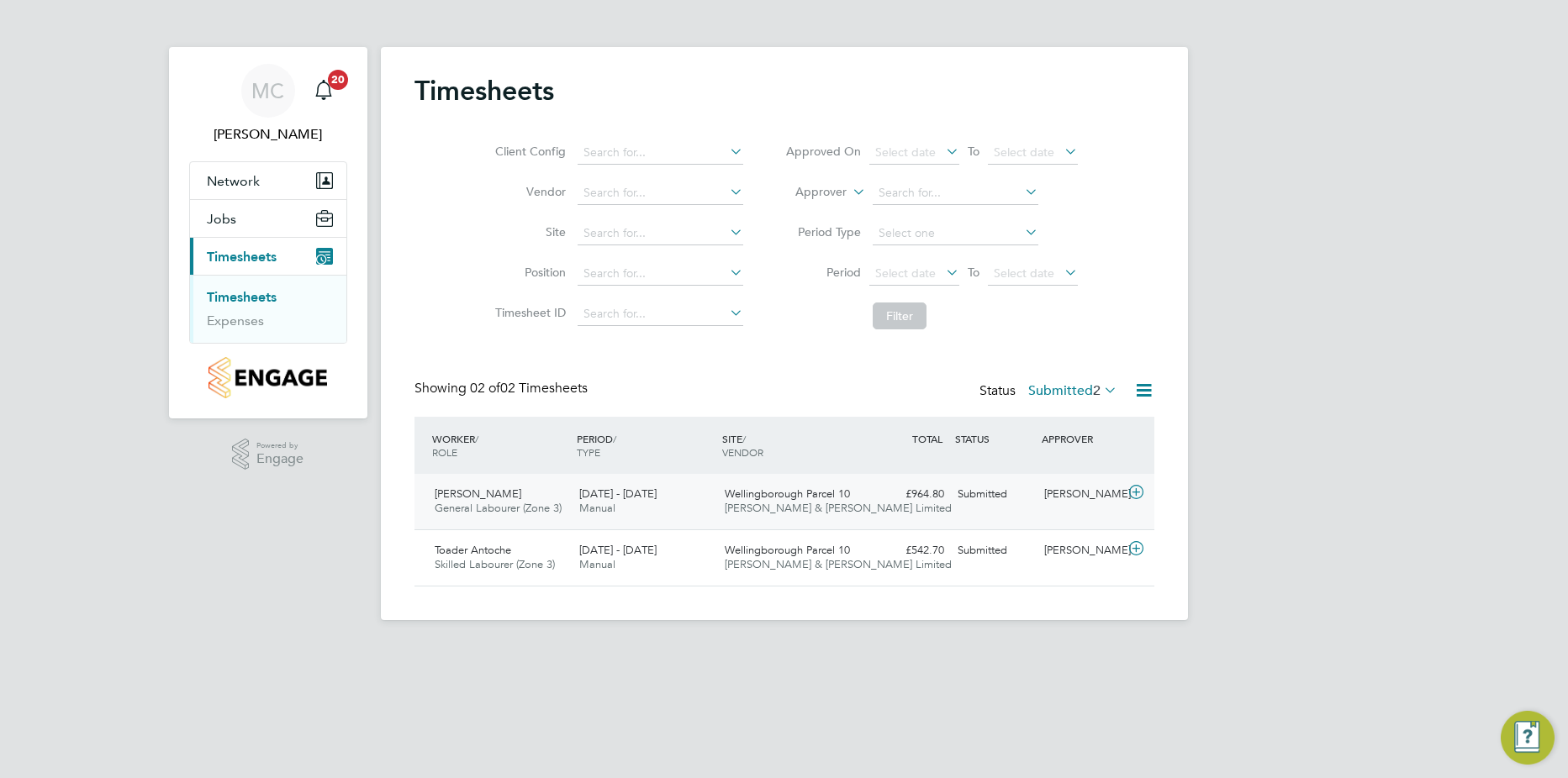
scroll to position [43, 146]
